Goal: Task Accomplishment & Management: Manage account settings

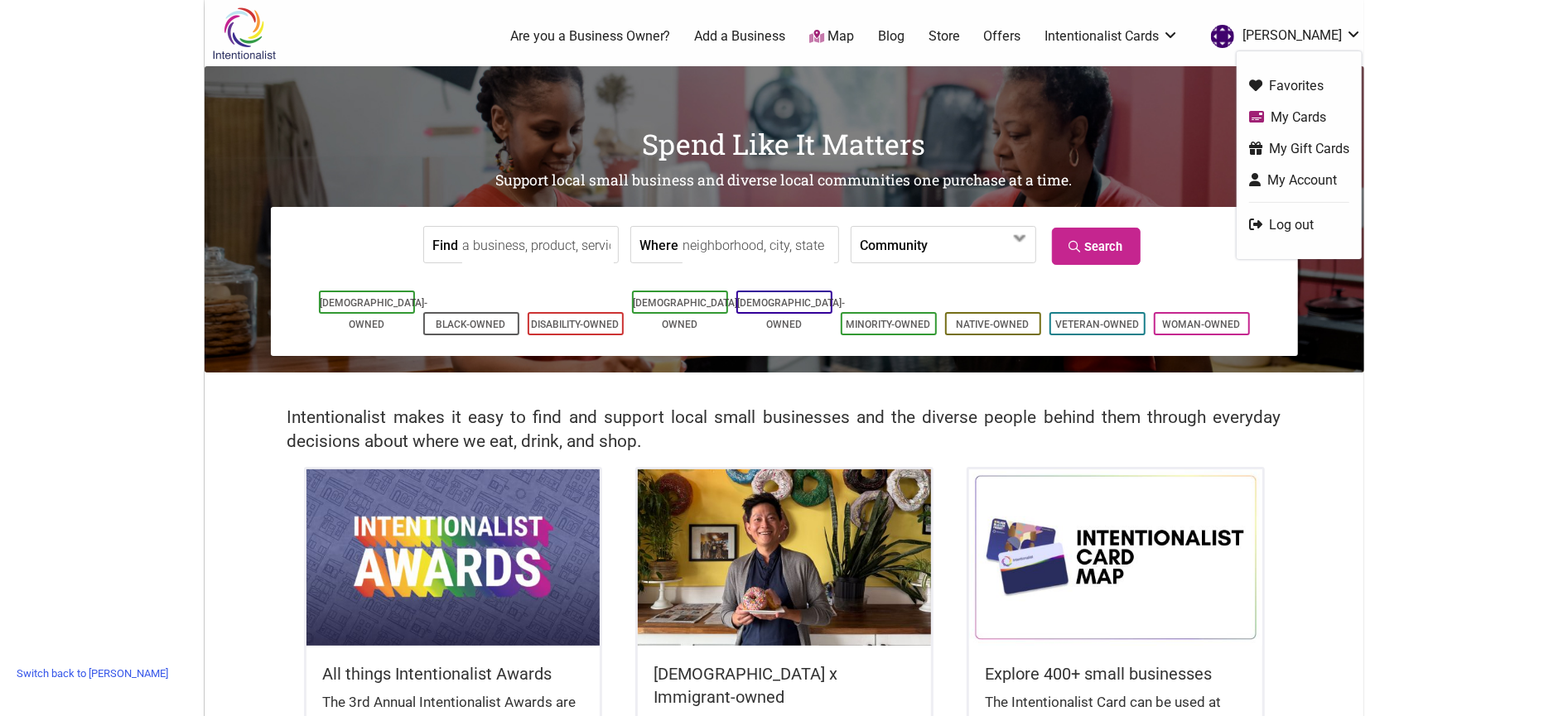
click at [1281, 114] on link "My Cards" at bounding box center [1299, 117] width 100 height 19
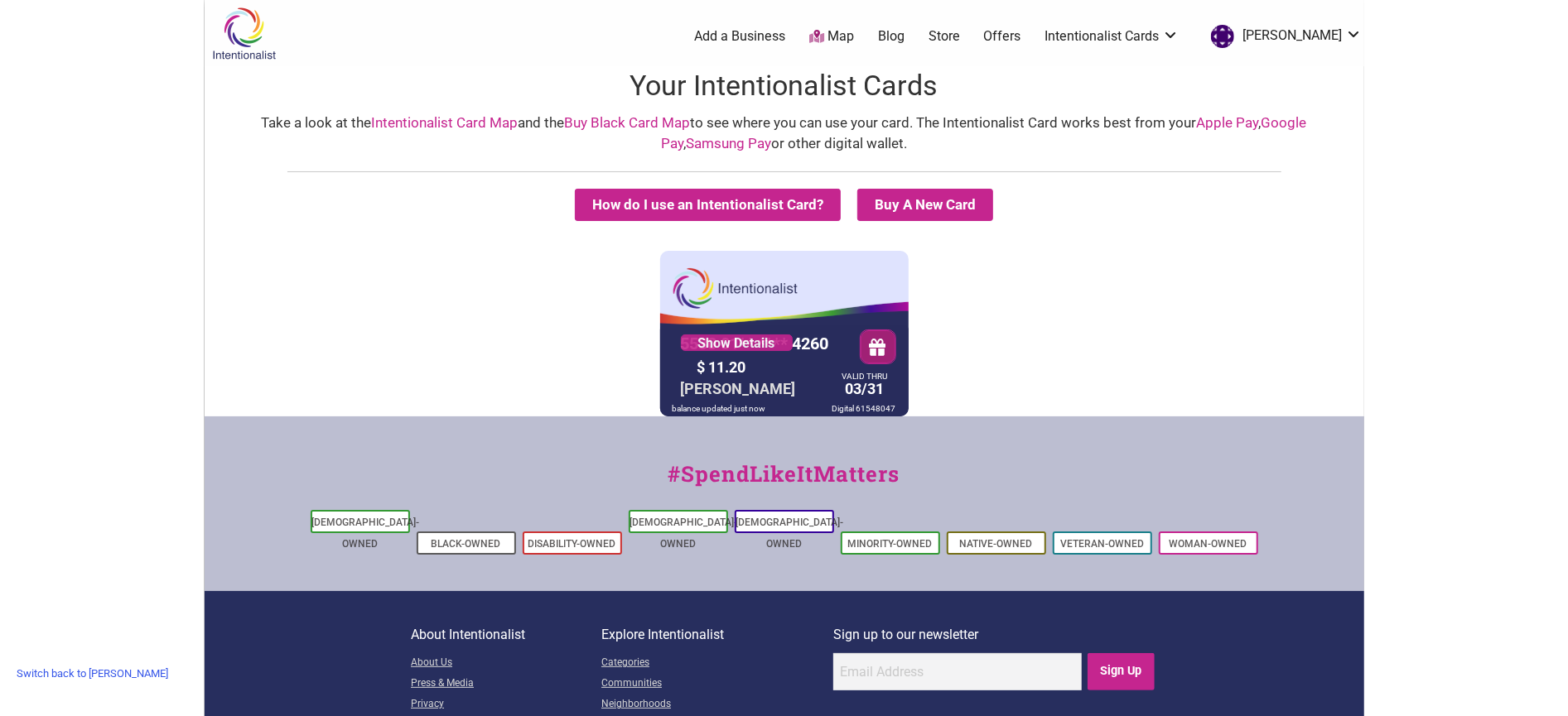
click at [880, 408] on div "Digital 61548047" at bounding box center [863, 409] width 72 height 15
copy div "61548047"
click at [64, 671] on link "Switch back to [PERSON_NAME]" at bounding box center [93, 673] width 168 height 26
